Goal: Transaction & Acquisition: Obtain resource

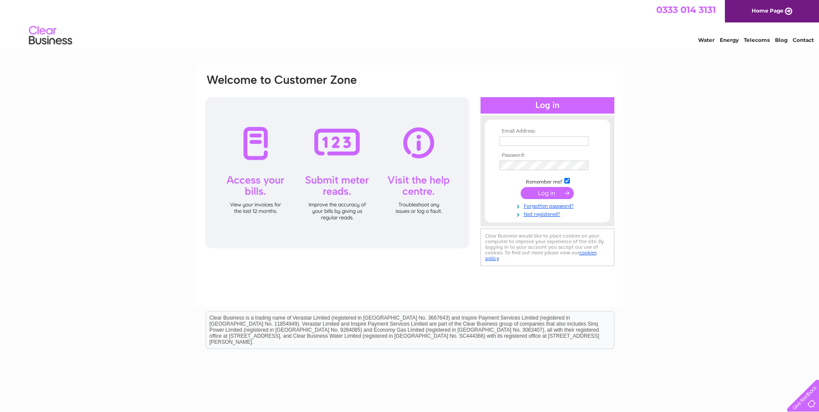
type input "info@alanjohnstonestudios.co.uk"
click at [546, 192] on input "submit" at bounding box center [547, 193] width 53 height 12
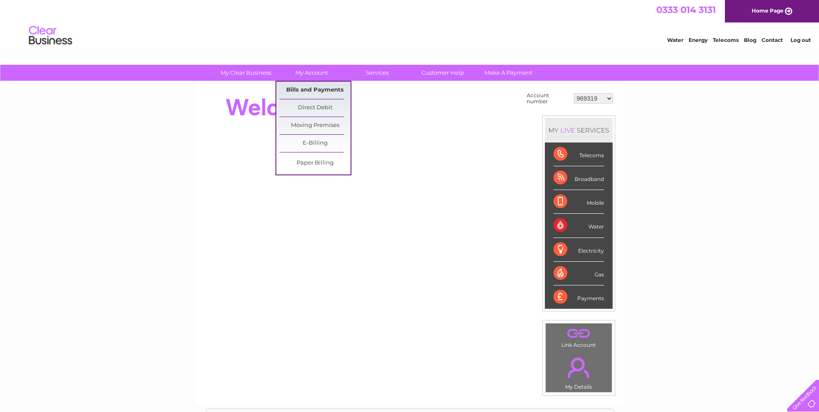
click at [309, 90] on link "Bills and Payments" at bounding box center [314, 90] width 71 height 17
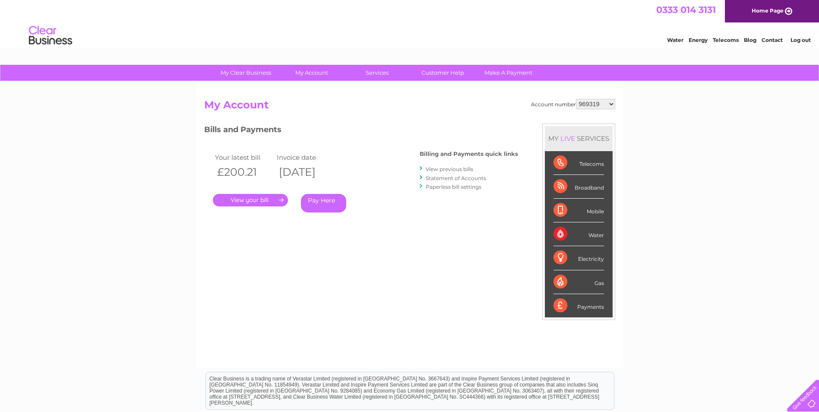
click at [584, 105] on select "969319 30264166" at bounding box center [595, 104] width 39 height 10
select select "30264166"
click at [576, 99] on select "969319 30264166" at bounding box center [595, 104] width 39 height 10
click at [251, 200] on link "." at bounding box center [250, 200] width 75 height 13
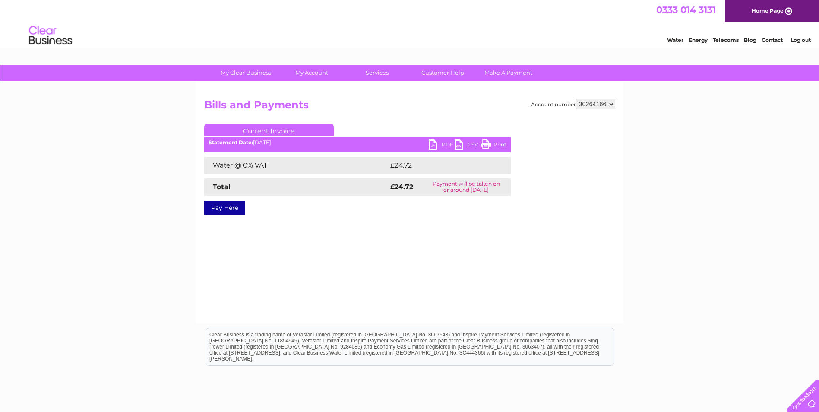
click at [443, 142] on link "PDF" at bounding box center [442, 145] width 26 height 13
click at [588, 102] on select "969319 30264166" at bounding box center [595, 104] width 39 height 10
select select "969319"
click at [576, 99] on select "969319 30264166" at bounding box center [595, 104] width 39 height 10
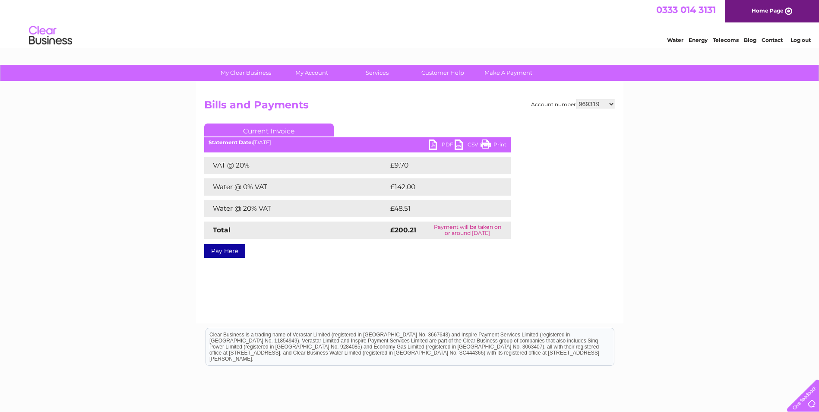
click at [443, 141] on link "PDF" at bounding box center [442, 145] width 26 height 13
